Goal: Task Accomplishment & Management: Manage account settings

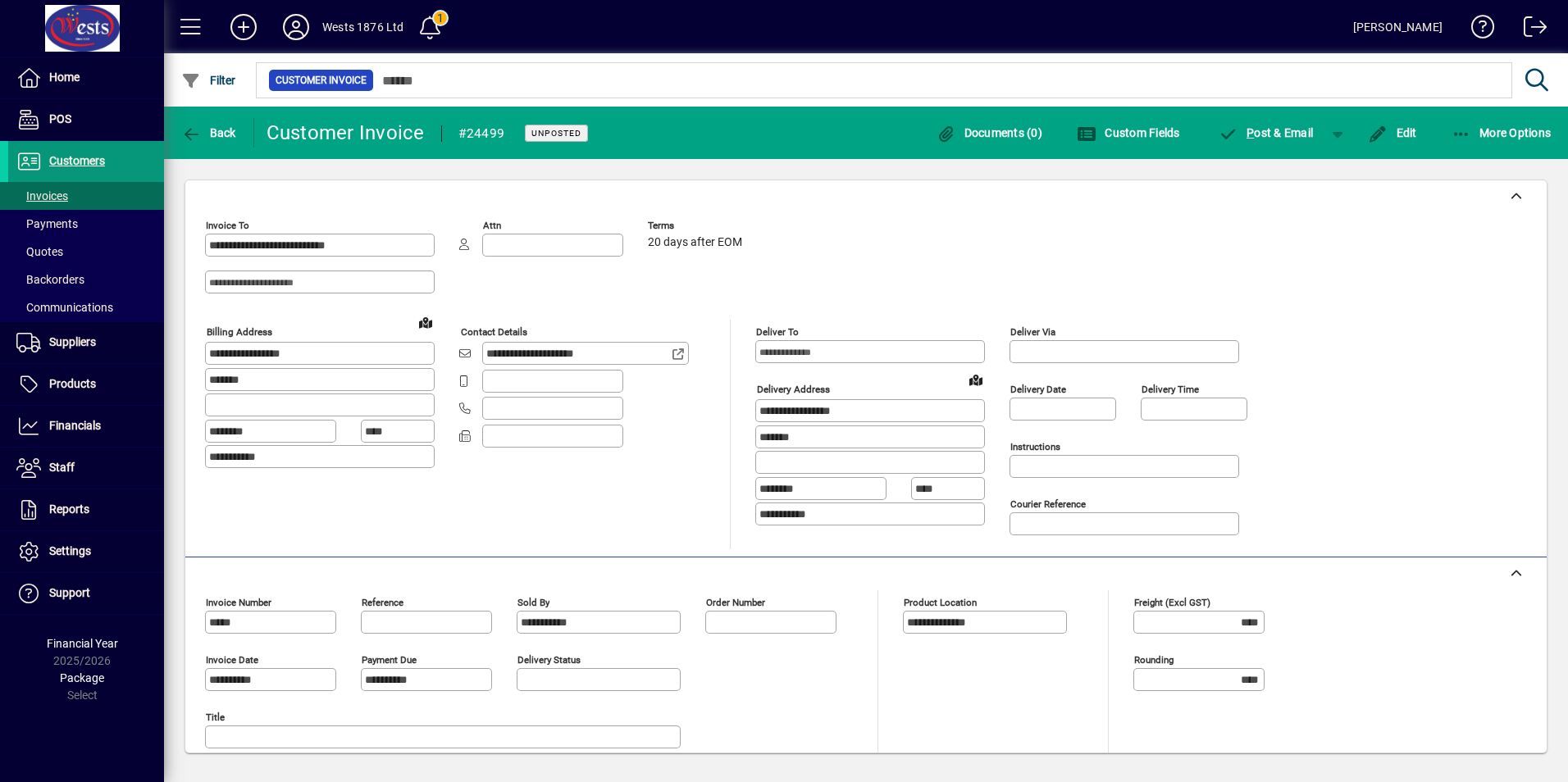
click at [88, 152] on span "Customers" at bounding box center [57, 161] width 97 height 20
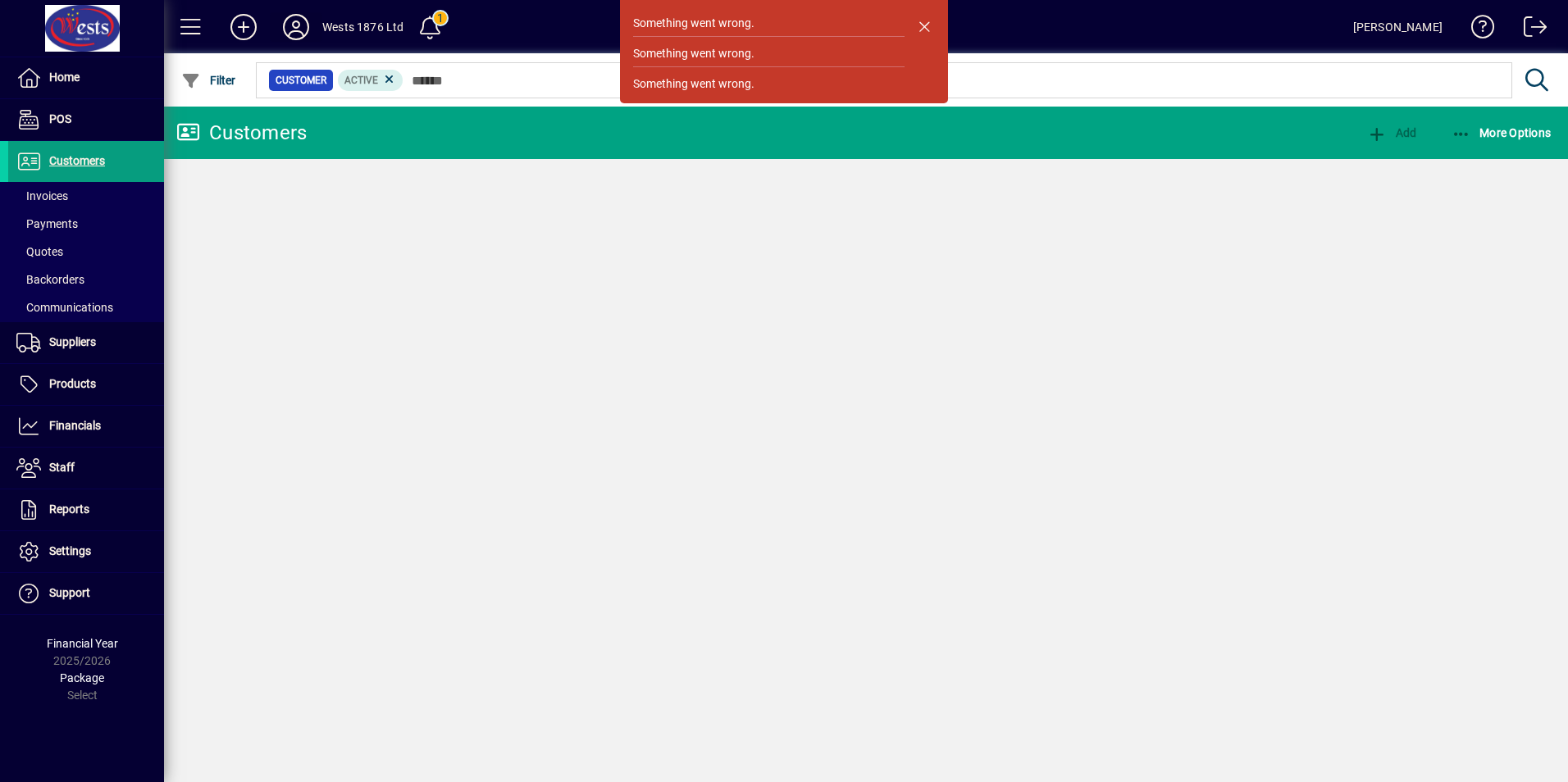
click at [293, 21] on icon at bounding box center [296, 27] width 33 height 26
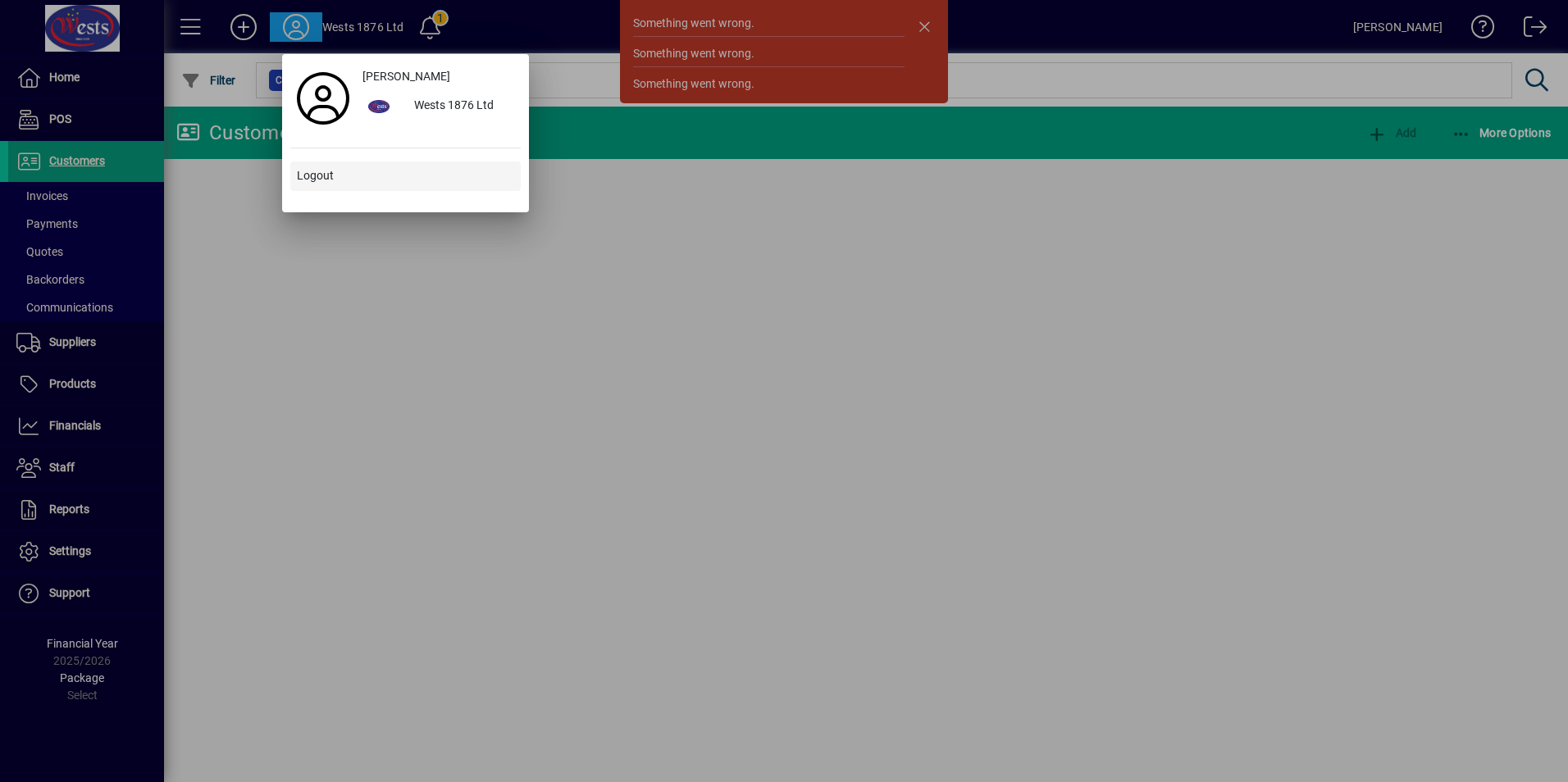
click at [303, 179] on span "Logout" at bounding box center [315, 175] width 37 height 17
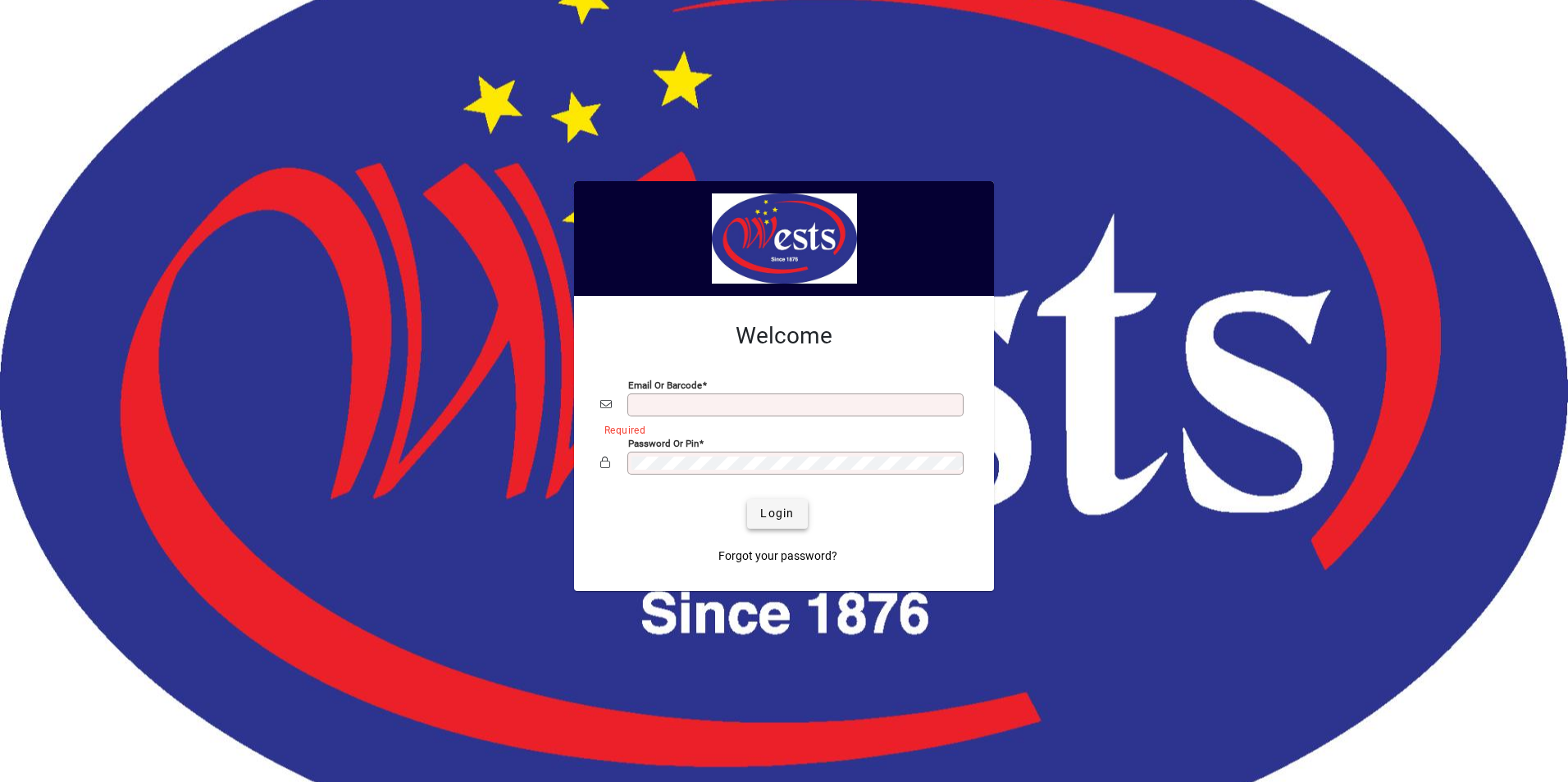
type input "**********"
click at [795, 515] on button "Login" at bounding box center [777, 514] width 60 height 30
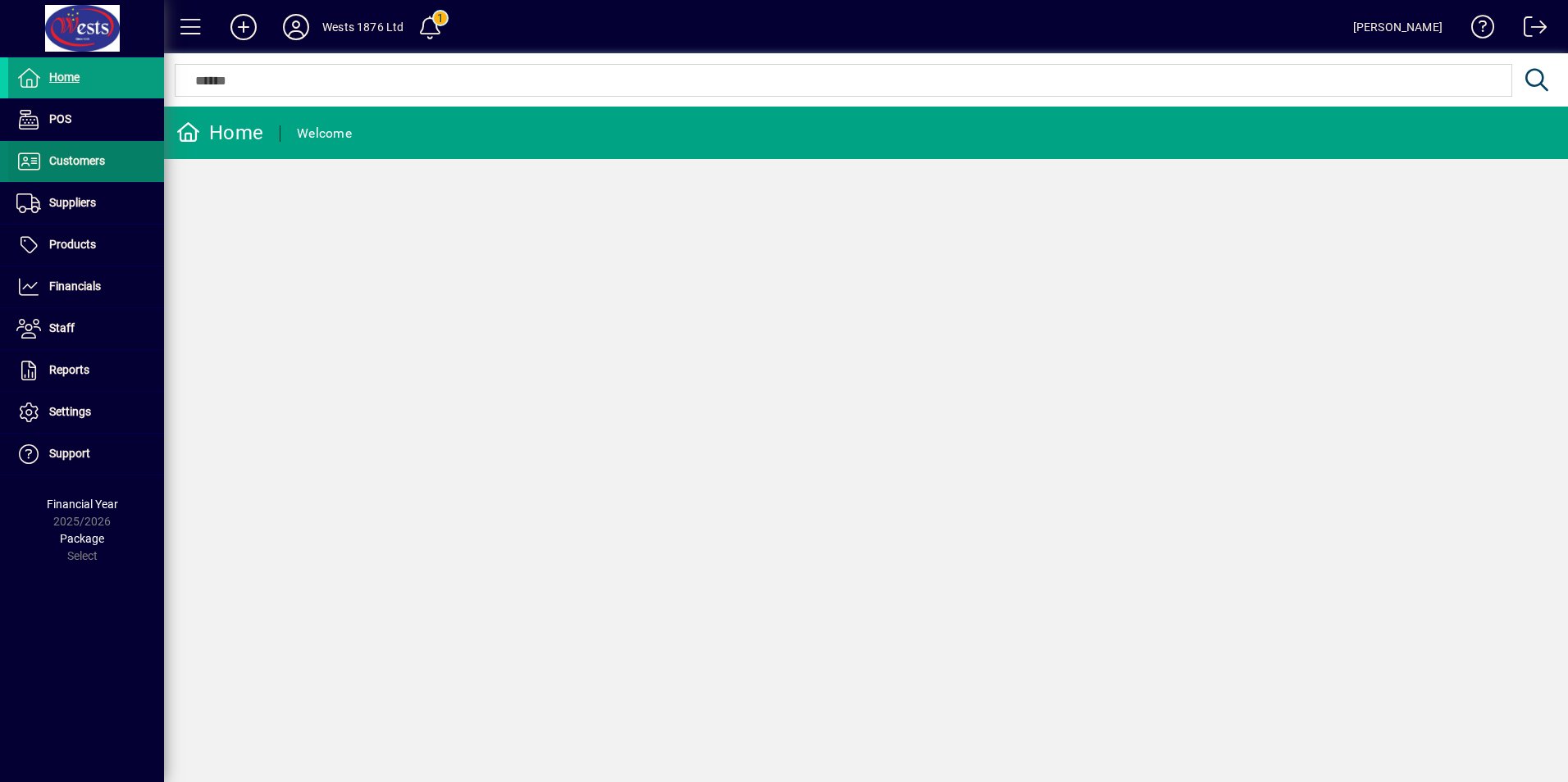
click at [77, 163] on span "Customers" at bounding box center [77, 161] width 56 height 13
